Goal: Task Accomplishment & Management: Use online tool/utility

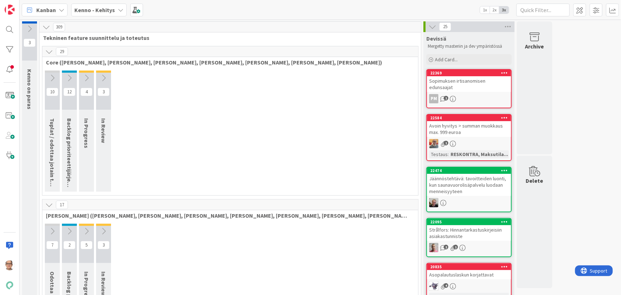
click at [115, 8] on div "Kenno - Kehitys" at bounding box center [98, 10] width 55 height 13
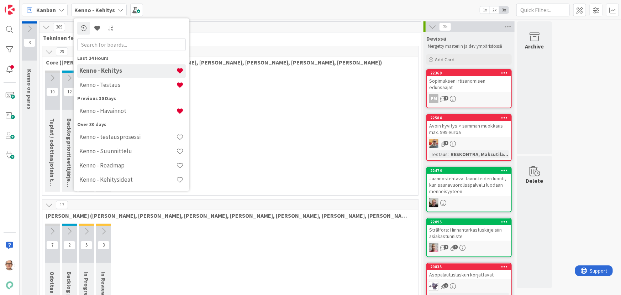
click at [149, 87] on h4 "Kenno - Testaus" at bounding box center [127, 84] width 97 height 7
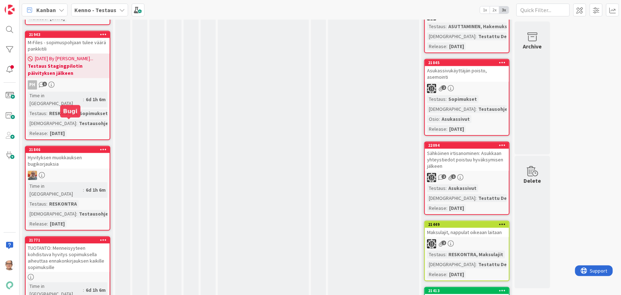
scroll to position [2328, 0]
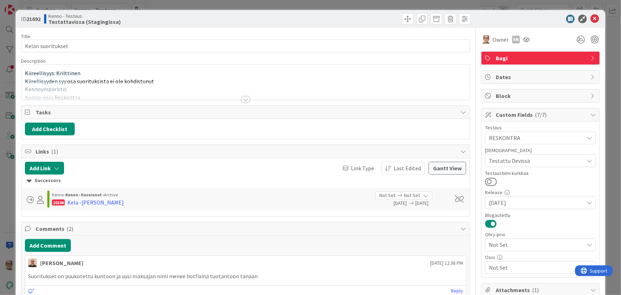
click at [242, 97] on div at bounding box center [246, 99] width 8 height 6
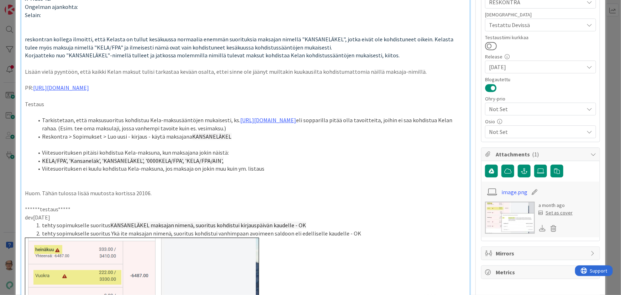
scroll to position [162, 0]
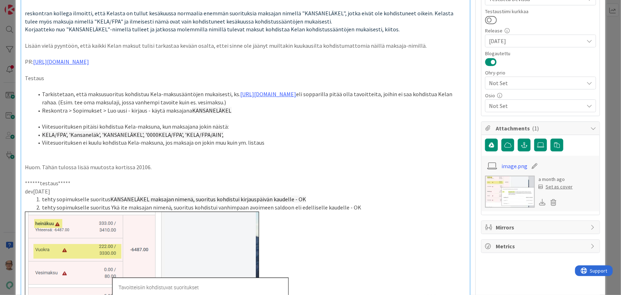
click at [70, 195] on p "dev [DATE]" at bounding box center [245, 191] width 441 height 8
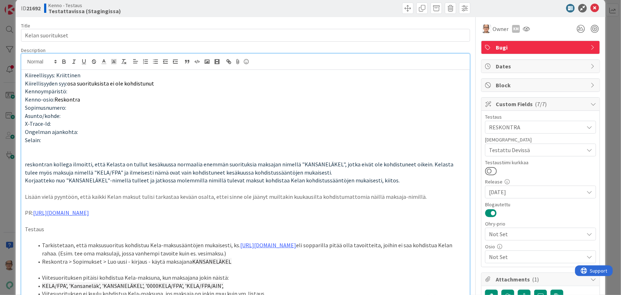
scroll to position [0, 0]
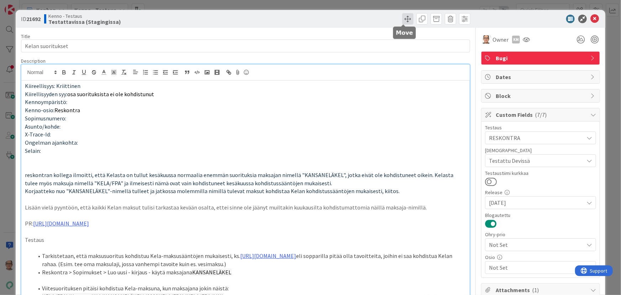
click at [402, 18] on span at bounding box center [407, 18] width 11 height 11
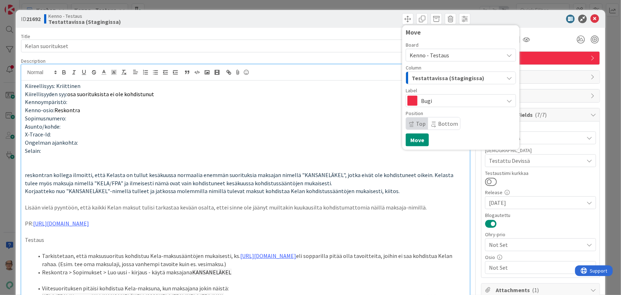
click at [422, 78] on span "Testattavissa (Stagingissa)" at bounding box center [448, 77] width 73 height 9
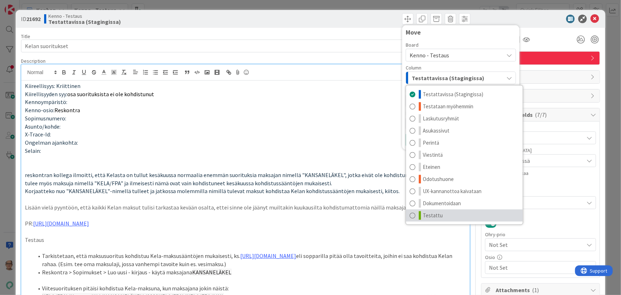
click at [409, 216] on span at bounding box center [412, 215] width 6 height 9
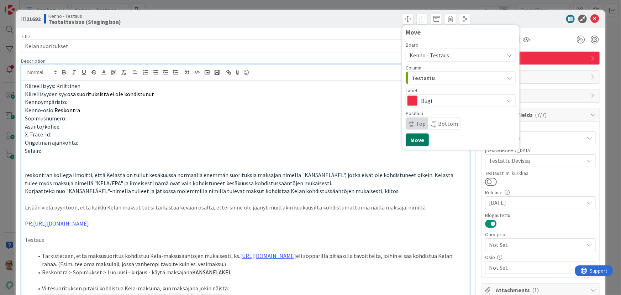
click at [411, 140] on button "Move" at bounding box center [417, 139] width 23 height 13
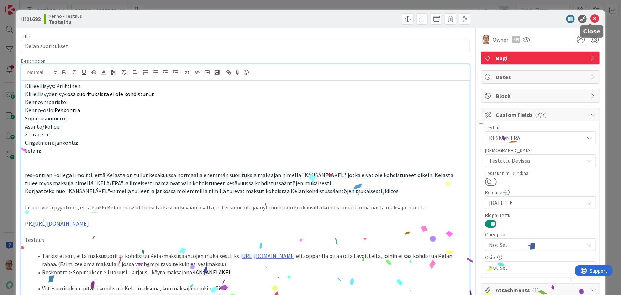
click at [590, 17] on icon at bounding box center [594, 19] width 9 height 9
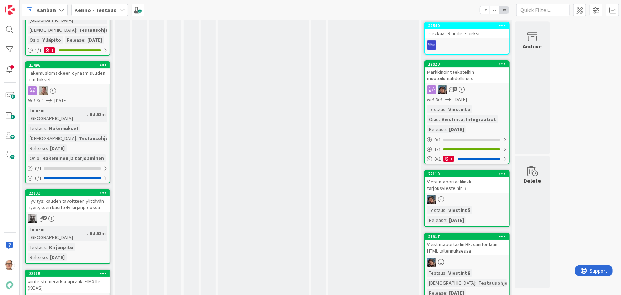
scroll to position [1196, 0]
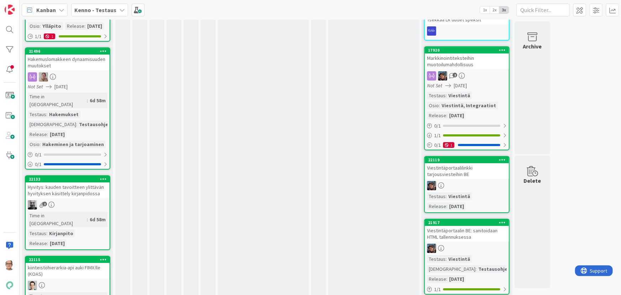
click at [59, 211] on div "Time in Column : 6d 58m Testaus : Kirjanpito Release : [DATE]" at bounding box center [68, 229] width 80 height 36
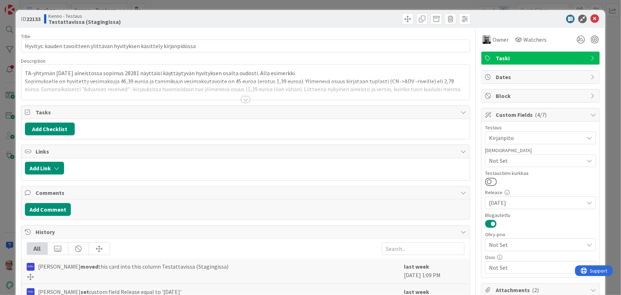
click at [243, 97] on div at bounding box center [246, 99] width 8 height 6
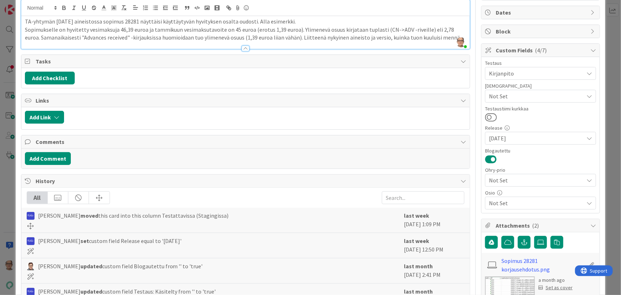
scroll to position [129, 0]
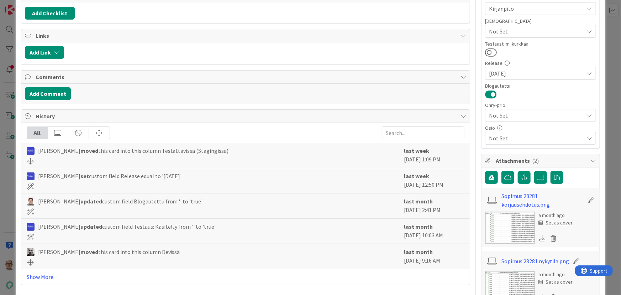
click at [502, 226] on img at bounding box center [510, 227] width 50 height 32
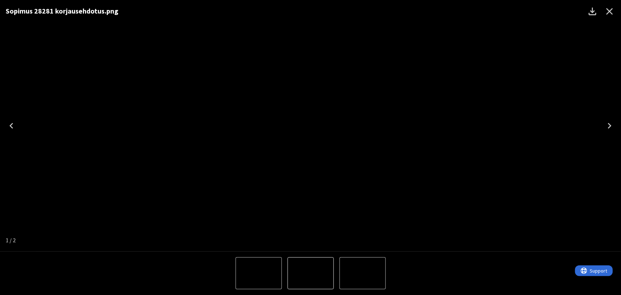
click at [311, 273] on img "1 of 2" at bounding box center [311, 273] width 0 height 0
click at [610, 124] on icon "Next" at bounding box center [610, 126] width 4 height 6
click at [609, 124] on icon "Next" at bounding box center [610, 126] width 4 height 6
click at [11, 123] on icon "Previous" at bounding box center [11, 125] width 11 height 11
click at [608, 10] on icon "Close" at bounding box center [609, 11] width 7 height 7
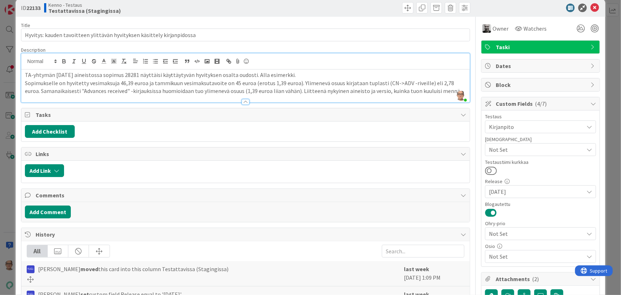
scroll to position [0, 0]
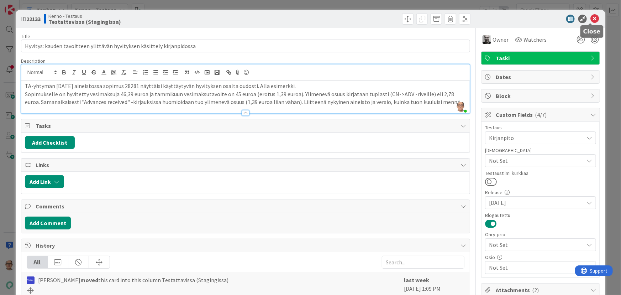
click at [590, 18] on icon at bounding box center [594, 19] width 9 height 9
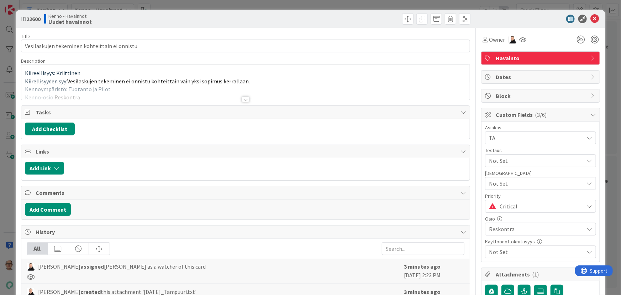
click at [242, 98] on div at bounding box center [246, 99] width 8 height 6
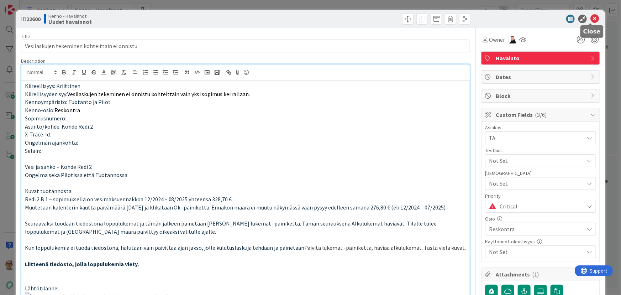
click at [590, 17] on icon at bounding box center [594, 19] width 9 height 9
